Goal: Task Accomplishment & Management: Complete application form

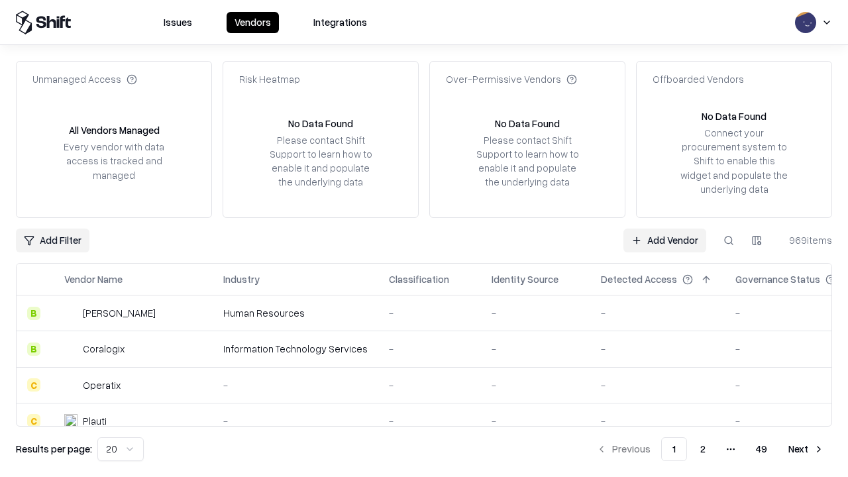
click at [664, 240] on link "Add Vendor" at bounding box center [664, 241] width 83 height 24
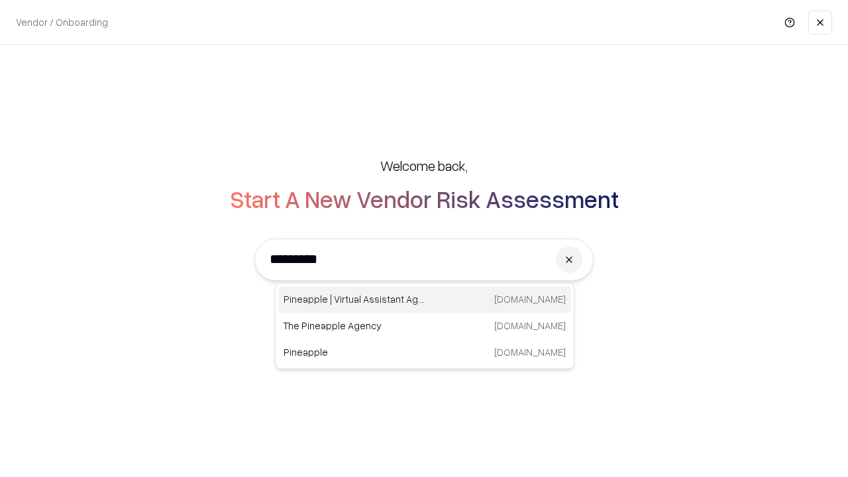
click at [425, 299] on div "Pineapple | Virtual Assistant Agency trypineapple.com" at bounding box center [424, 299] width 293 height 26
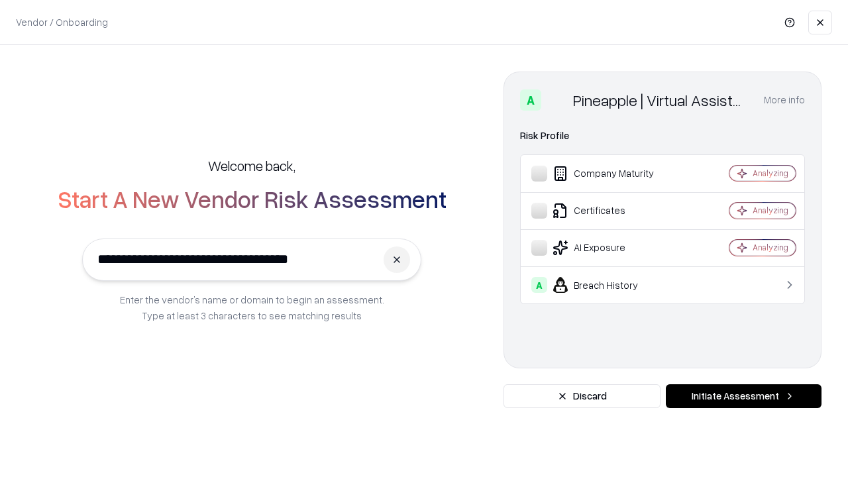
type input "**********"
click at [743, 396] on button "Initiate Assessment" at bounding box center [744, 396] width 156 height 24
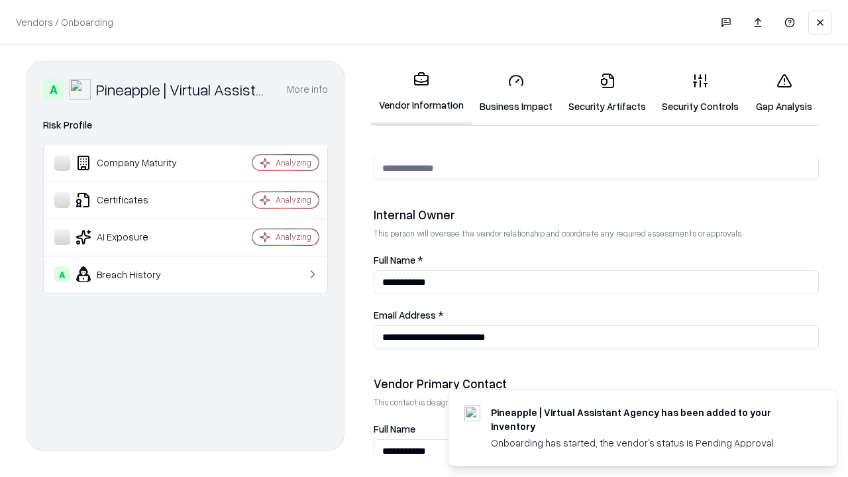
scroll to position [686, 0]
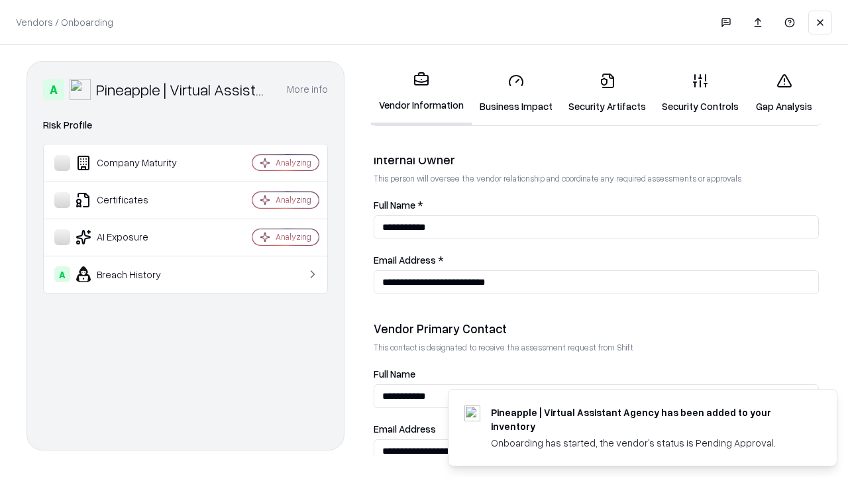
click at [516, 93] on link "Business Impact" at bounding box center [516, 93] width 89 height 62
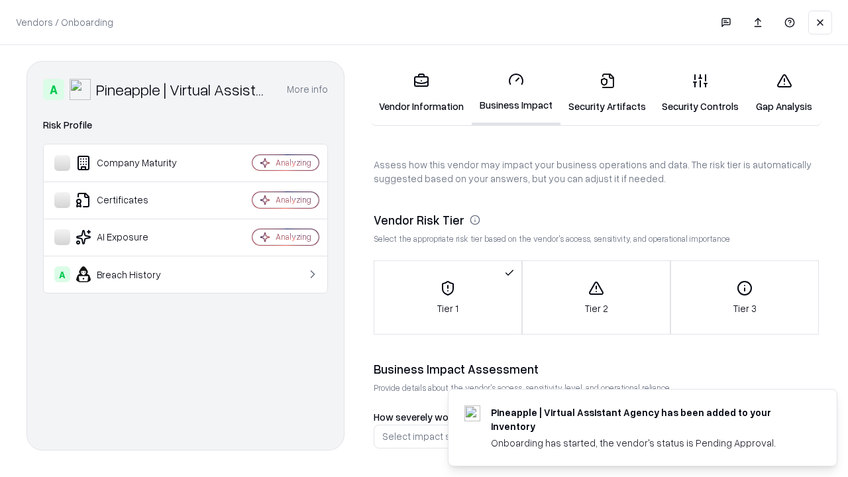
click at [607, 93] on link "Security Artifacts" at bounding box center [606, 93] width 93 height 62
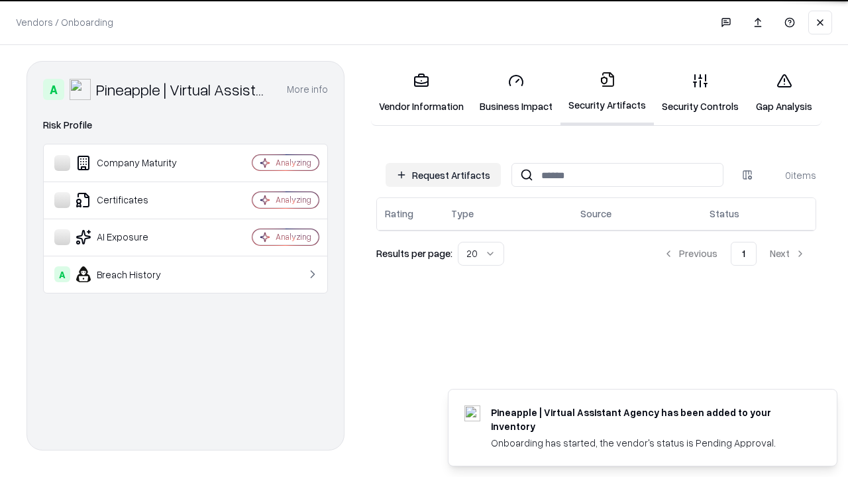
click at [443, 175] on button "Request Artifacts" at bounding box center [443, 175] width 115 height 24
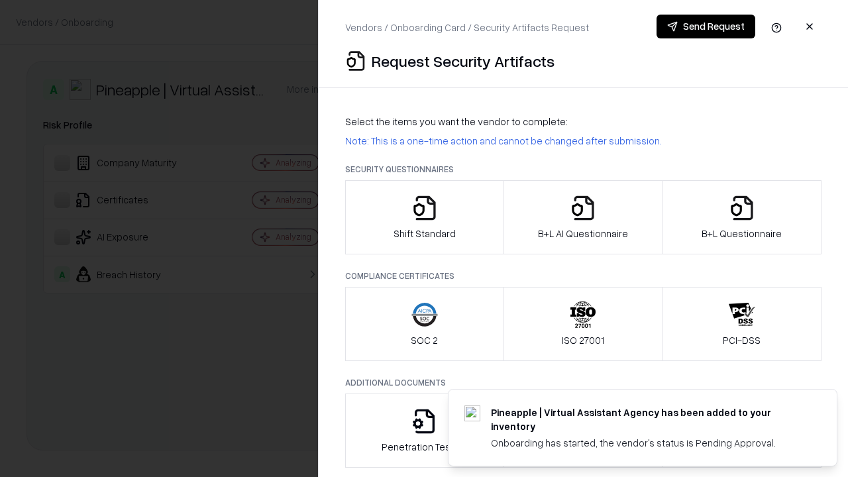
click at [424, 217] on icon "button" at bounding box center [424, 208] width 26 height 26
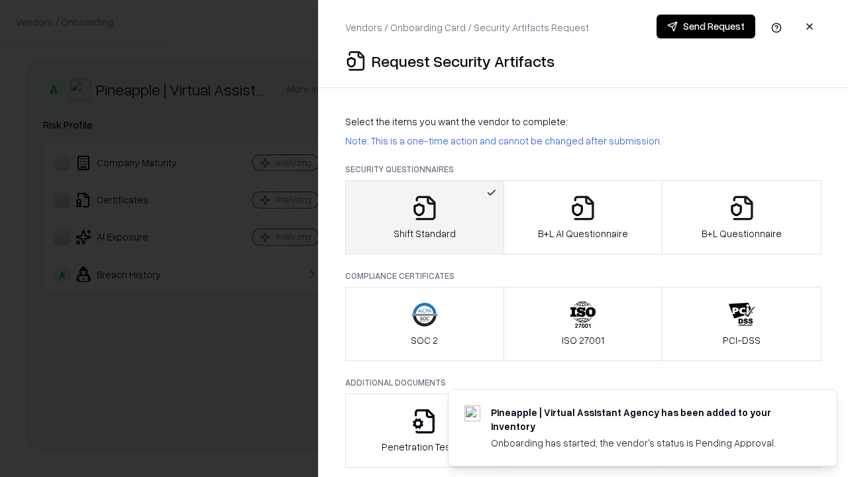
click at [706, 26] on button "Send Request" at bounding box center [706, 27] width 99 height 24
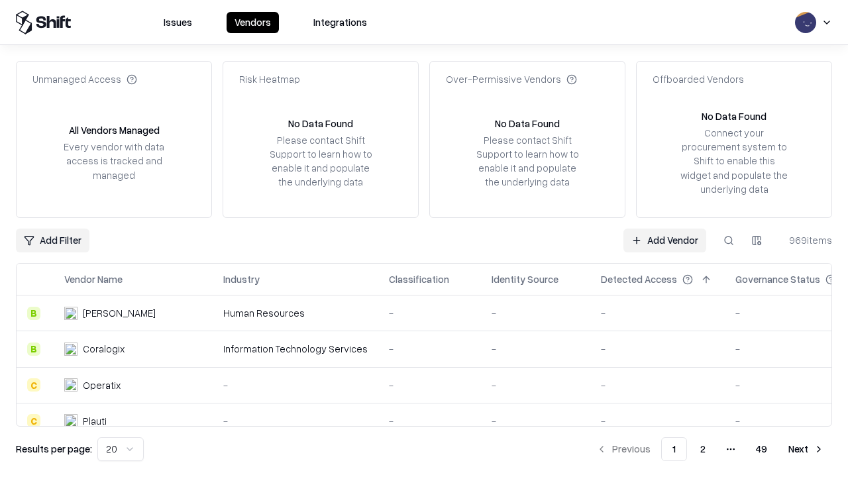
click at [729, 240] on button at bounding box center [729, 241] width 24 height 24
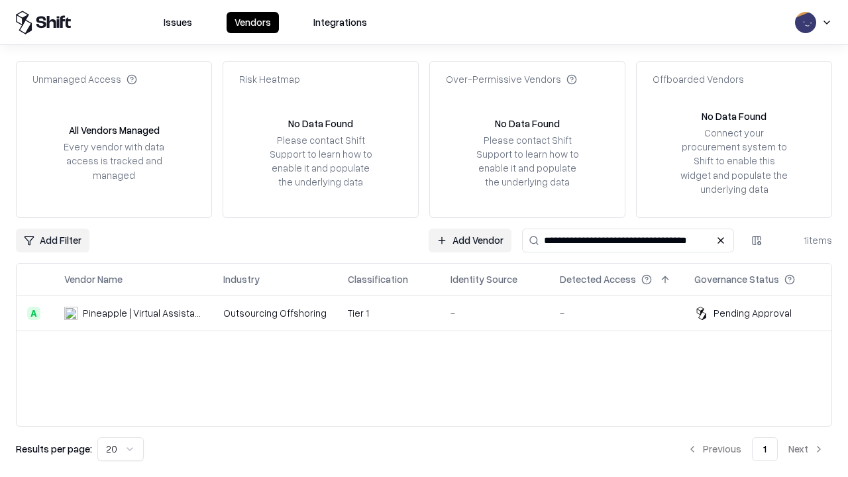
type input "**********"
click at [432, 313] on td "Tier 1" at bounding box center [388, 313] width 103 height 36
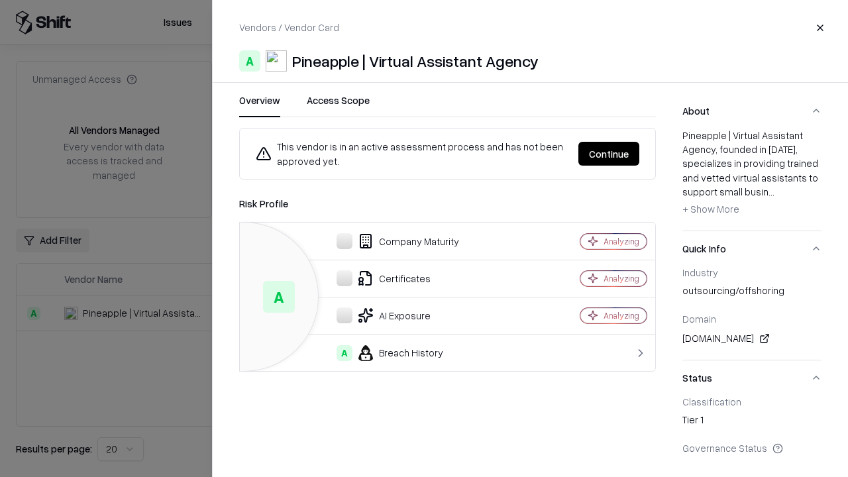
click at [609, 154] on button "Continue" at bounding box center [608, 154] width 61 height 24
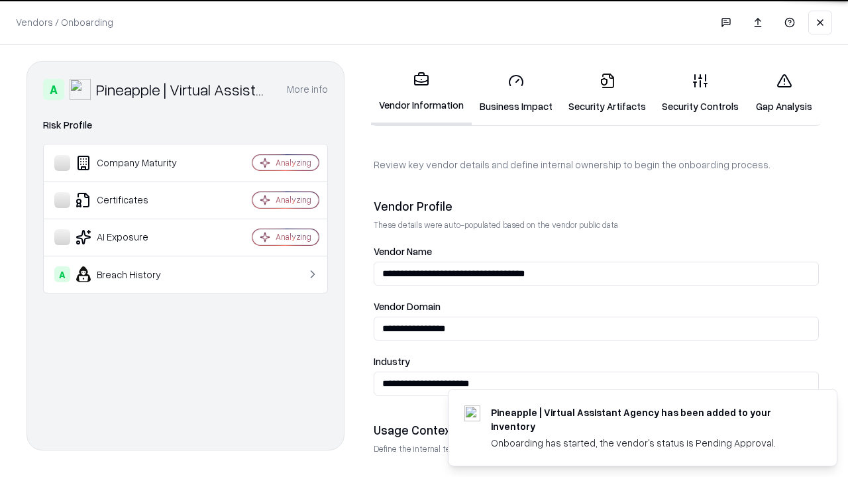
click at [607, 93] on link "Security Artifacts" at bounding box center [606, 93] width 93 height 62
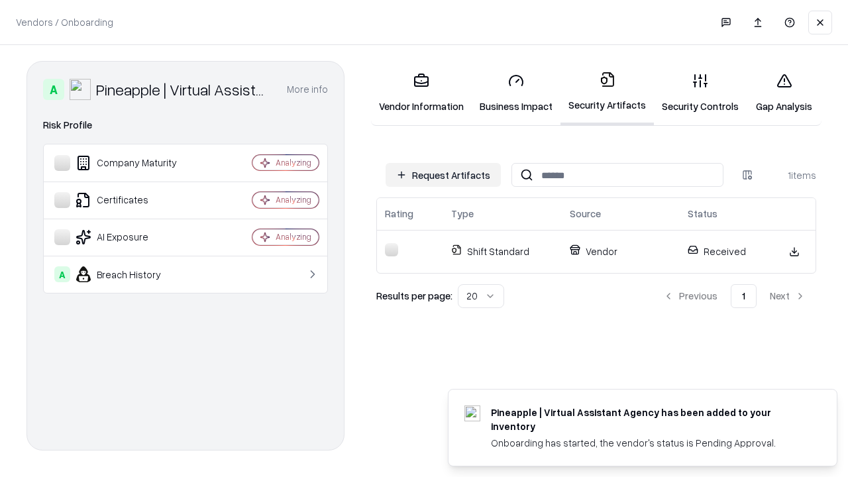
click at [700, 93] on link "Security Controls" at bounding box center [700, 93] width 93 height 62
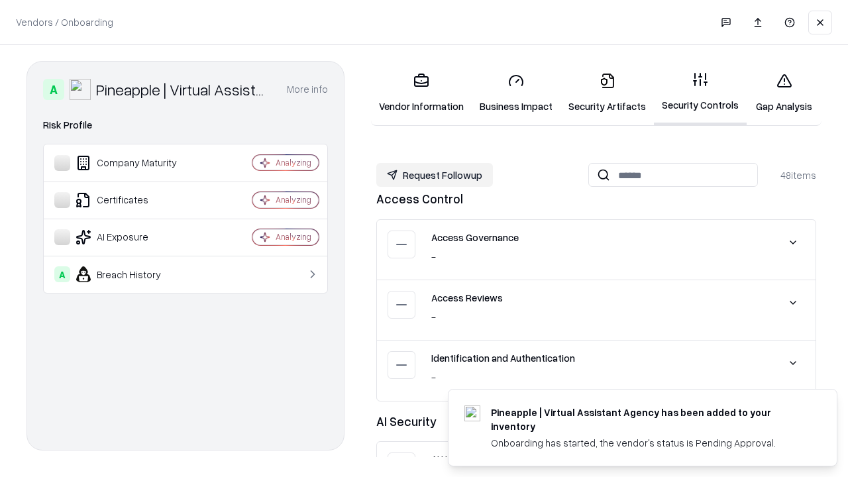
click at [435, 175] on button "Request Followup" at bounding box center [434, 175] width 117 height 24
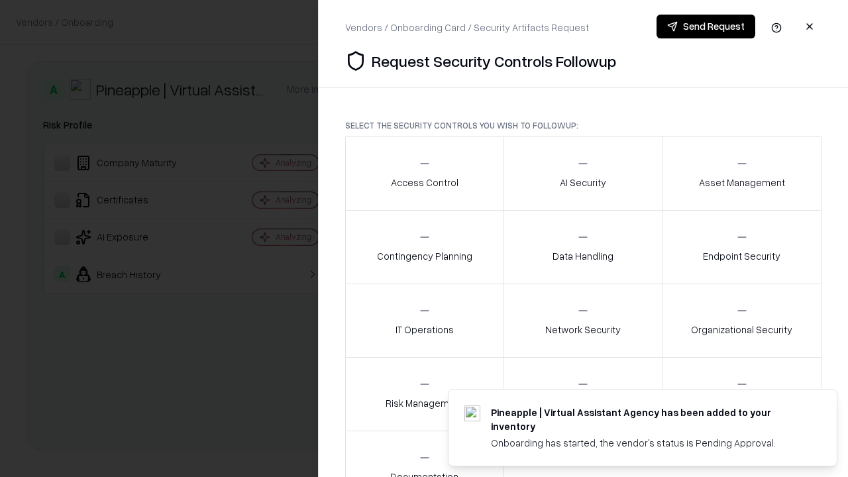
click at [424, 174] on div "Access Control" at bounding box center [425, 173] width 68 height 32
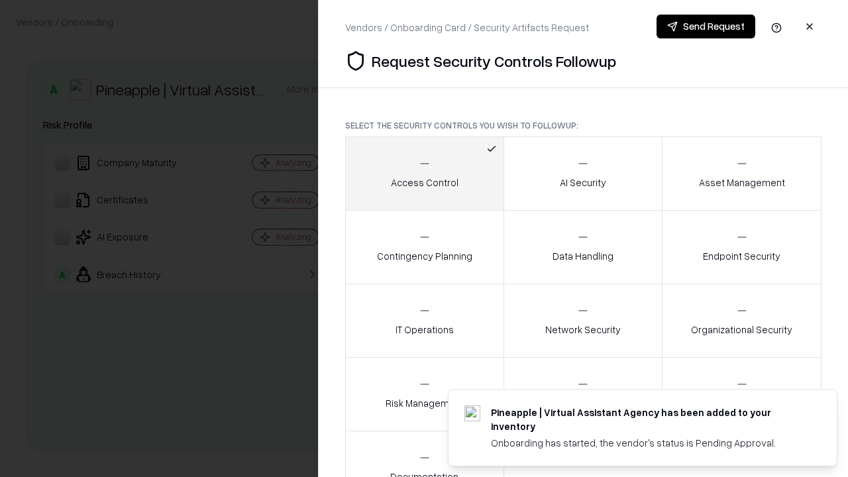
click at [706, 26] on button "Send Request" at bounding box center [706, 27] width 99 height 24
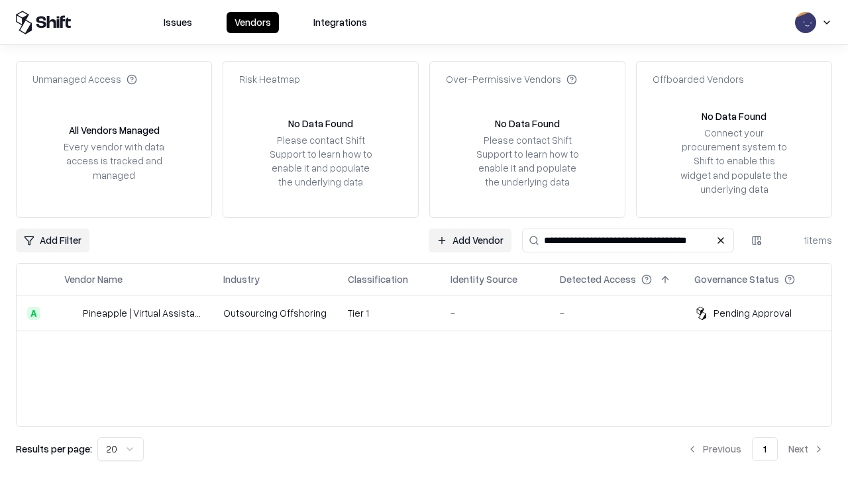
type input "**********"
click at [432, 313] on td "Tier 1" at bounding box center [388, 313] width 103 height 36
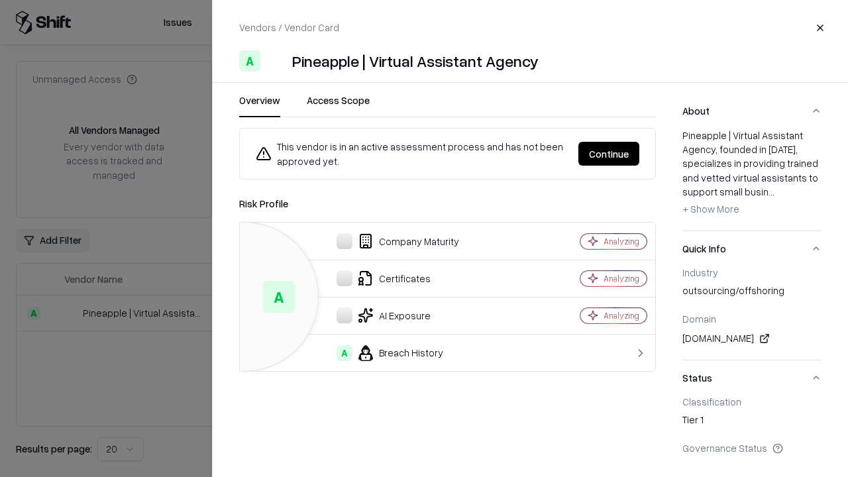
click at [609, 154] on button "Continue" at bounding box center [608, 154] width 61 height 24
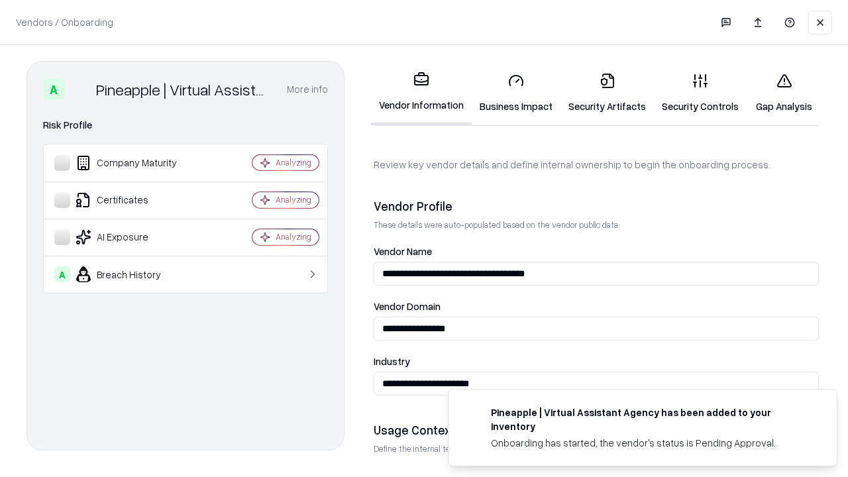
click at [784, 93] on link "Gap Analysis" at bounding box center [784, 93] width 75 height 62
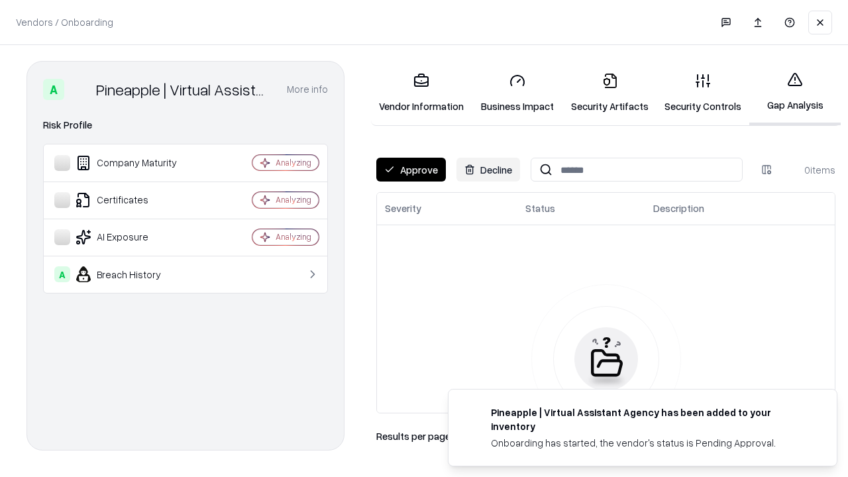
click at [411, 170] on button "Approve" at bounding box center [411, 170] width 70 height 24
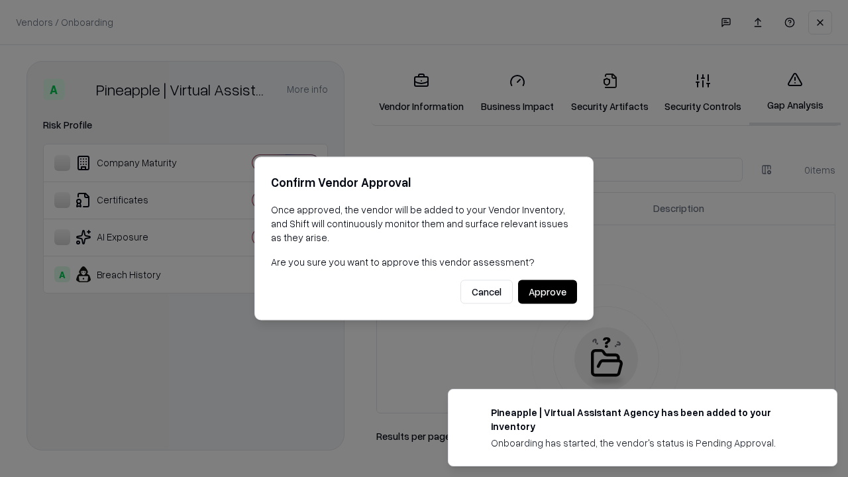
click at [547, 291] on button "Approve" at bounding box center [547, 292] width 59 height 24
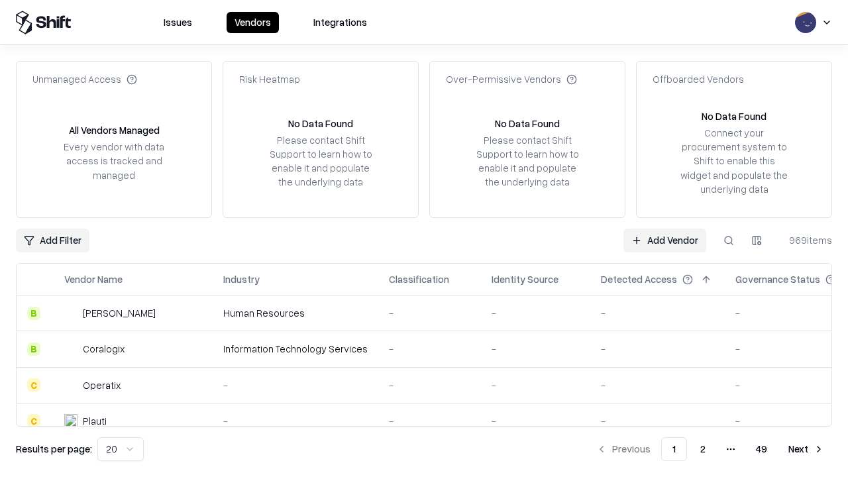
type input "**********"
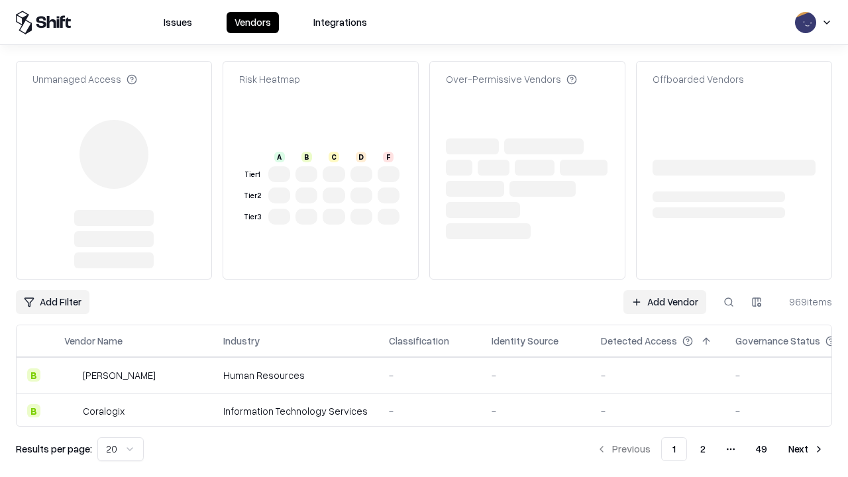
click at [664, 290] on link "Add Vendor" at bounding box center [664, 302] width 83 height 24
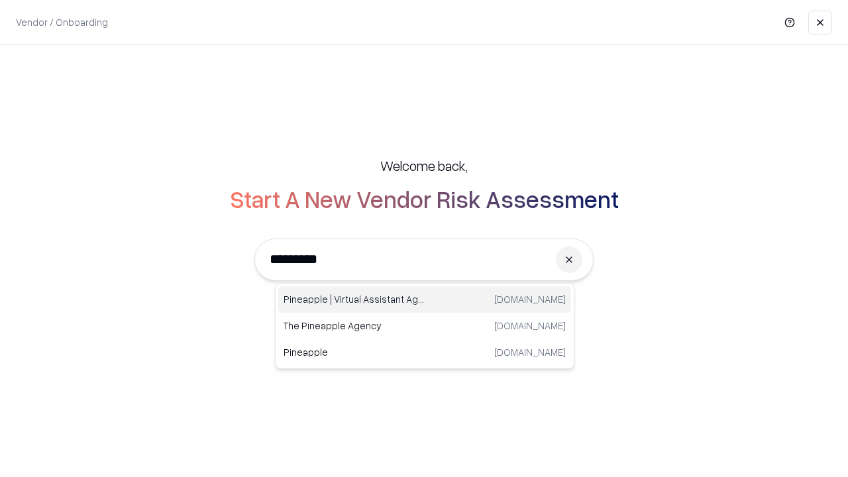
click at [425, 299] on div "Pineapple | Virtual Assistant Agency [DOMAIN_NAME]" at bounding box center [424, 299] width 293 height 26
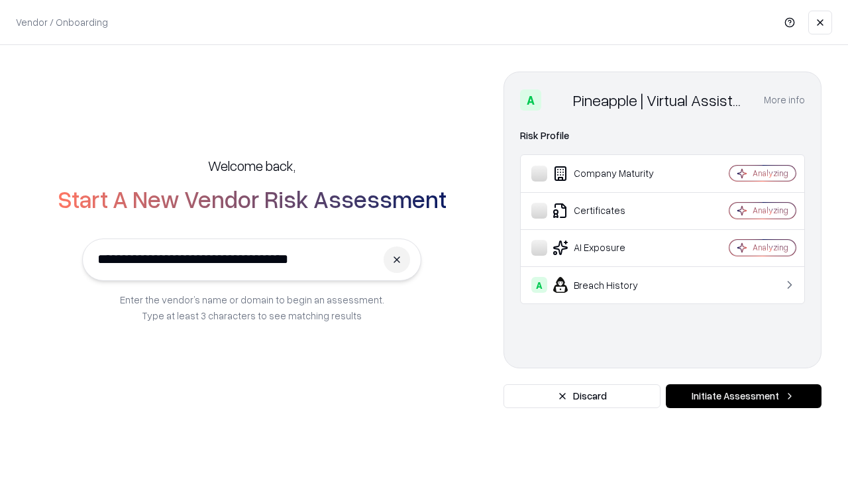
type input "**********"
click at [743, 396] on button "Initiate Assessment" at bounding box center [744, 396] width 156 height 24
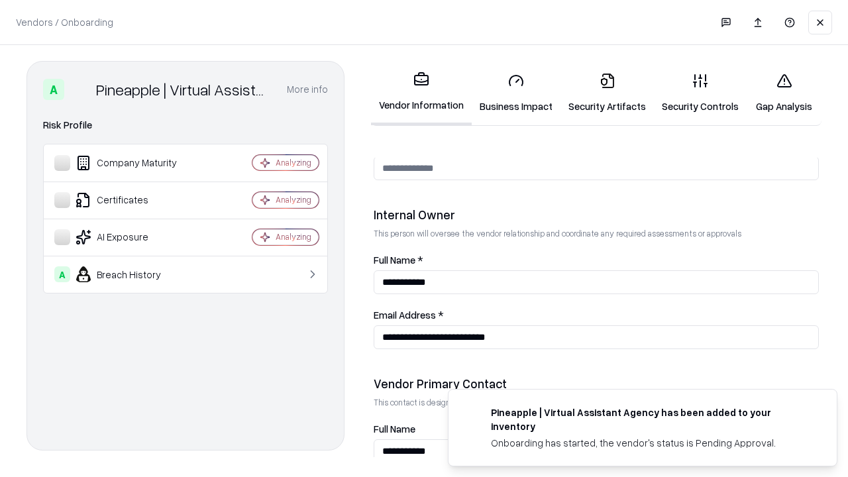
scroll to position [686, 0]
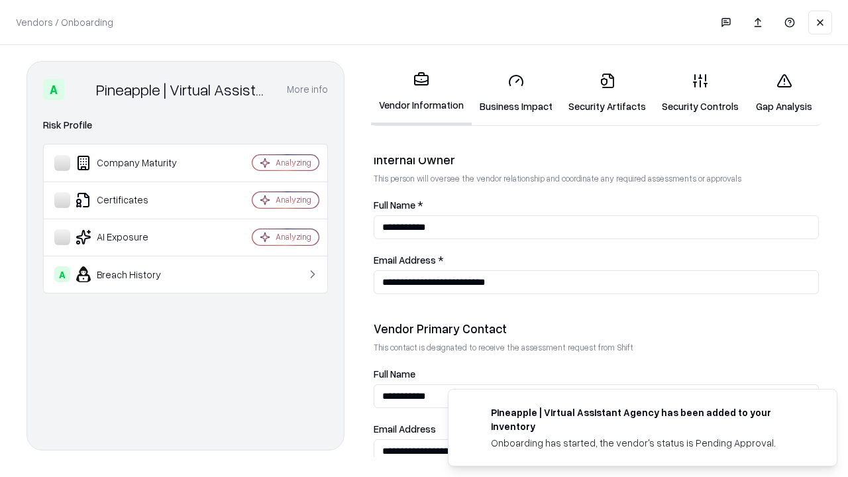
click at [784, 93] on link "Gap Analysis" at bounding box center [784, 93] width 75 height 62
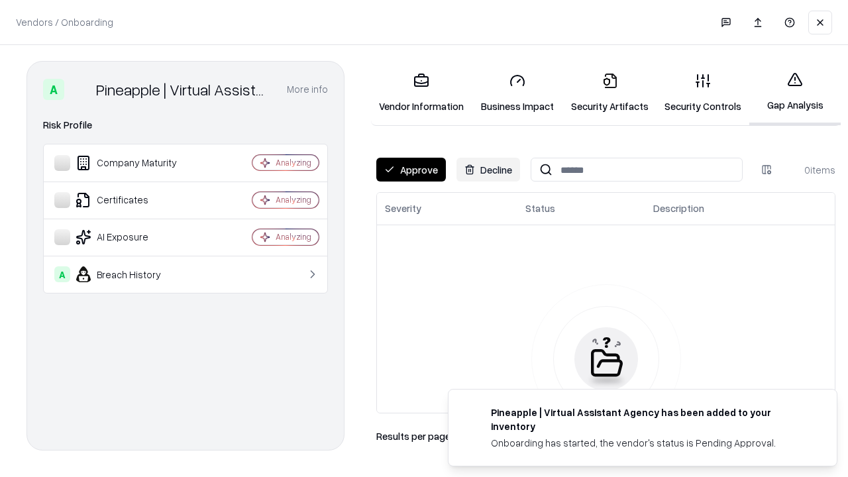
click at [411, 170] on button "Approve" at bounding box center [411, 170] width 70 height 24
